Goal: Task Accomplishment & Management: Use online tool/utility

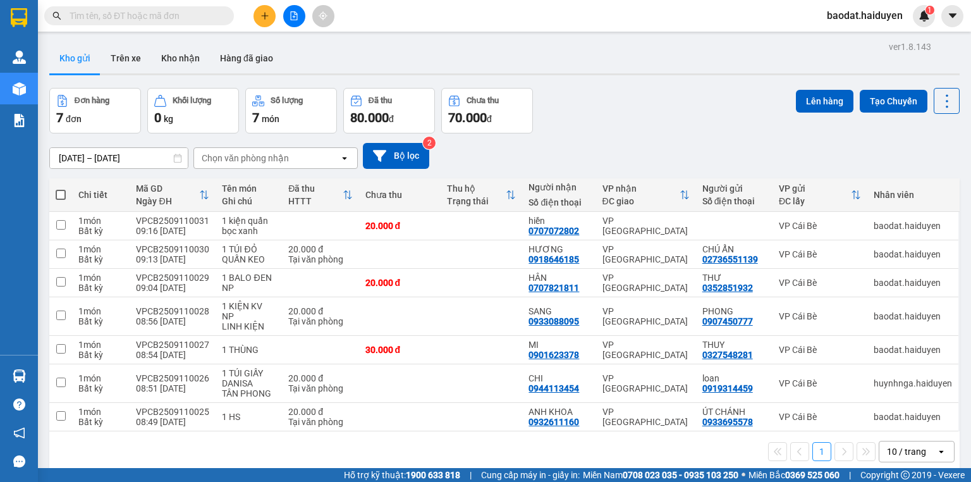
click at [207, 21] on input "text" at bounding box center [144, 16] width 149 height 14
click at [258, 11] on button at bounding box center [264, 16] width 22 height 22
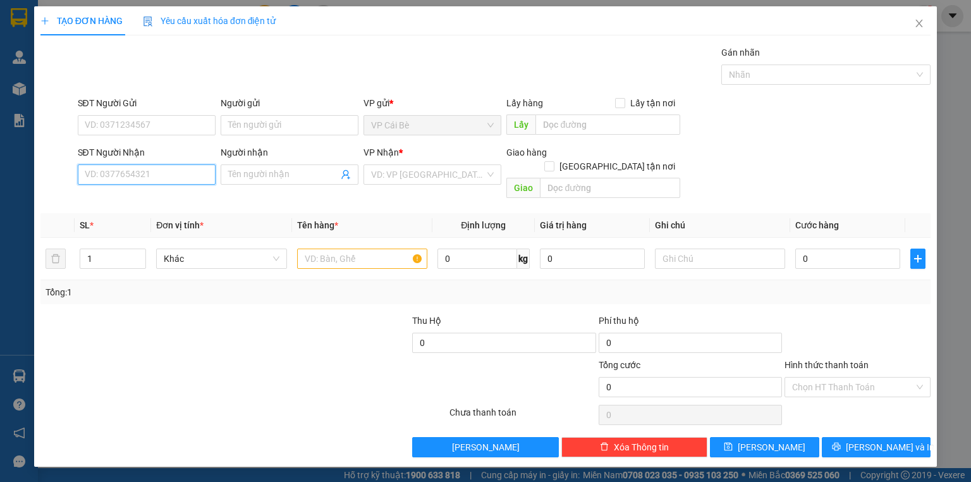
click at [181, 172] on input "SĐT Người Nhận" at bounding box center [147, 174] width 138 height 20
type input "0926816333"
click at [163, 197] on div "0926816333 - VIỆT" at bounding box center [146, 199] width 123 height 14
type input "VIỆT"
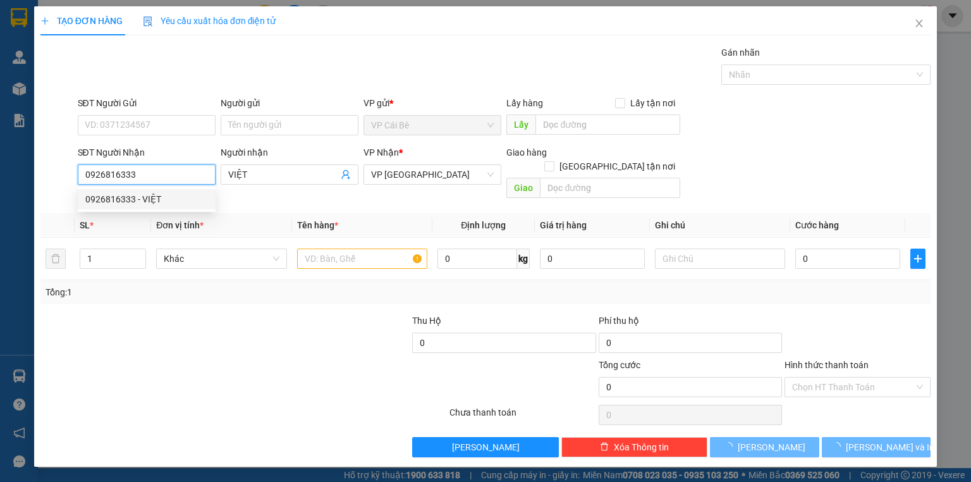
type input "50.000"
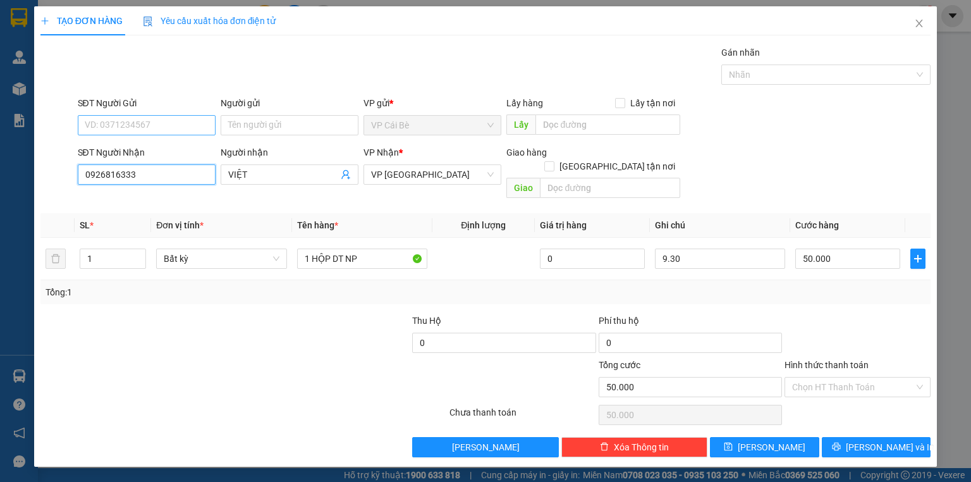
type input "0926816333"
click at [158, 126] on input "SĐT Người Gửi" at bounding box center [147, 125] width 138 height 20
click at [154, 168] on div "0984904719 - [PERSON_NAME]" at bounding box center [147, 170] width 125 height 14
type input "0984904719"
type input "[PERSON_NAME]"
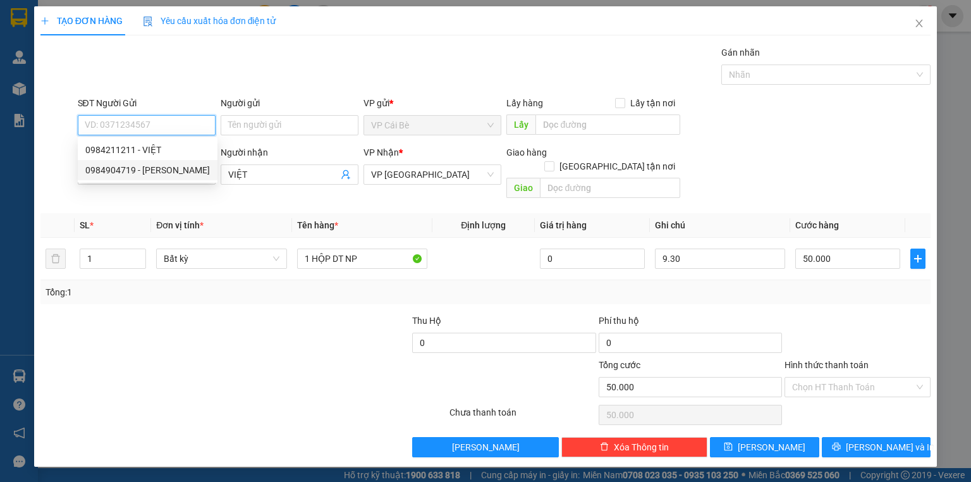
type input "shop [PERSON_NAME]"
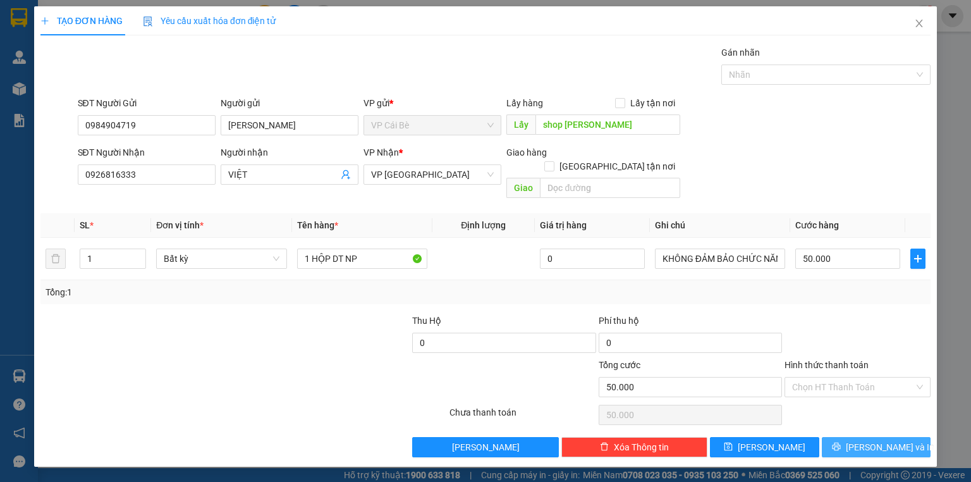
click at [855, 421] on div "Transit Pickup Surcharge Ids Transit Deliver Surcharge Ids Transit Deliver Surc…" at bounding box center [485, 251] width 890 height 411
click at [855, 437] on button "[PERSON_NAME] và In" at bounding box center [876, 447] width 109 height 20
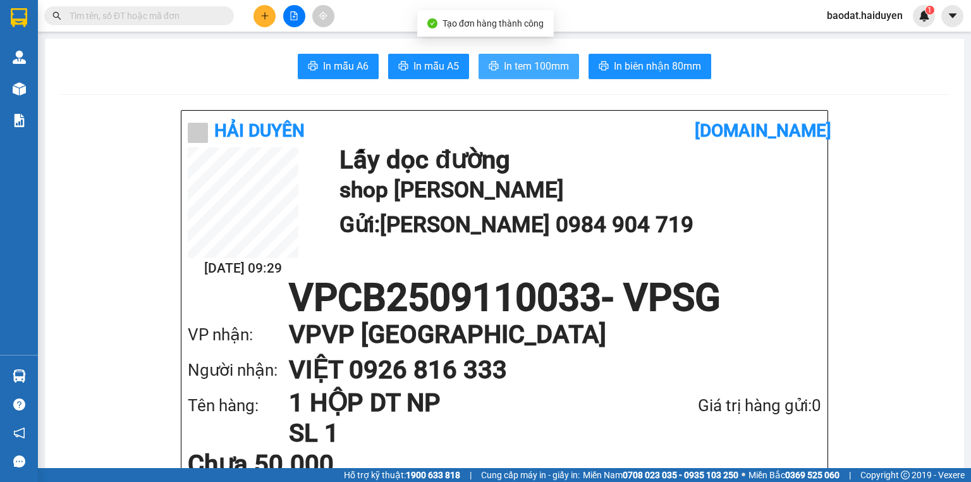
click at [546, 68] on span "In tem 100mm" at bounding box center [536, 66] width 65 height 16
